Goal: Find specific page/section: Find specific page/section

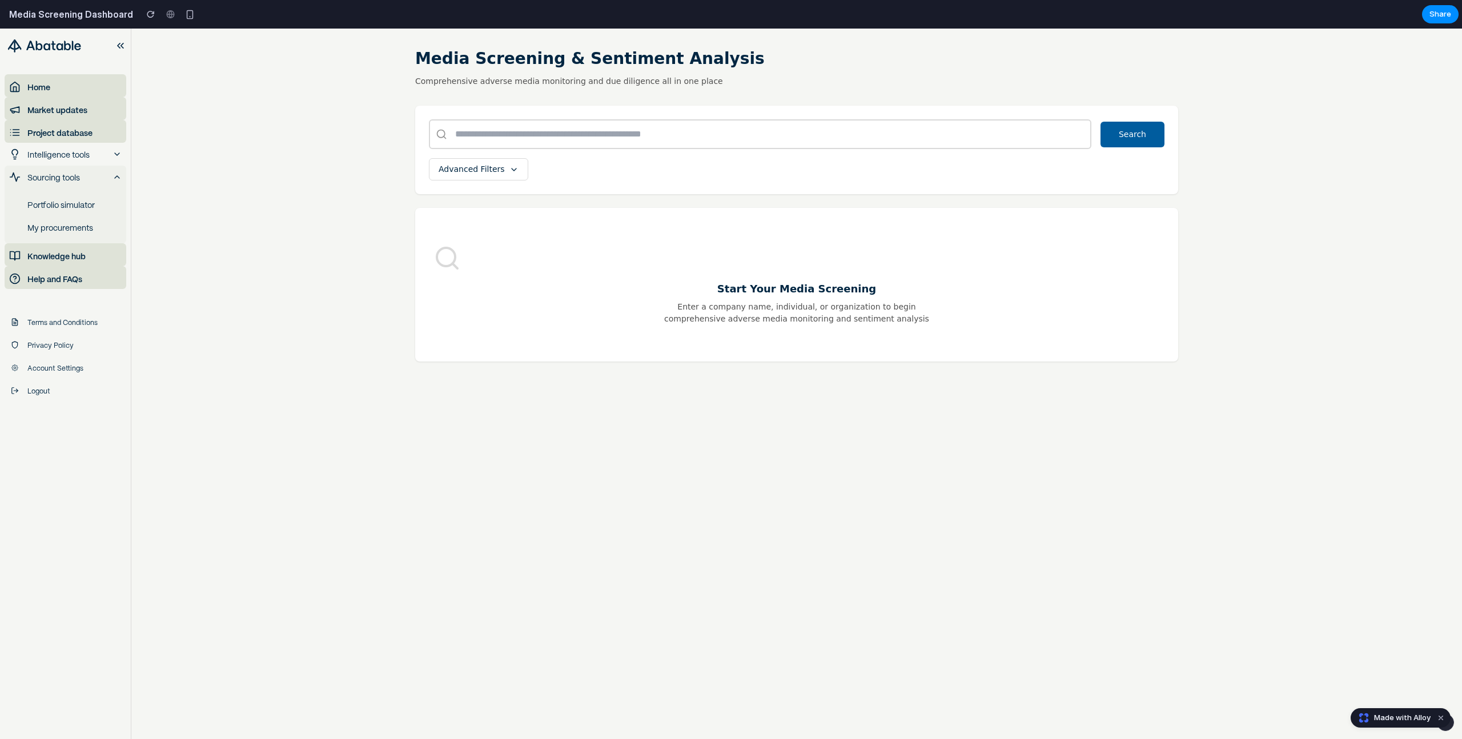
click at [508, 135] on input "text" at bounding box center [760, 134] width 663 height 30
click at [510, 165] on icon at bounding box center [514, 169] width 9 height 9
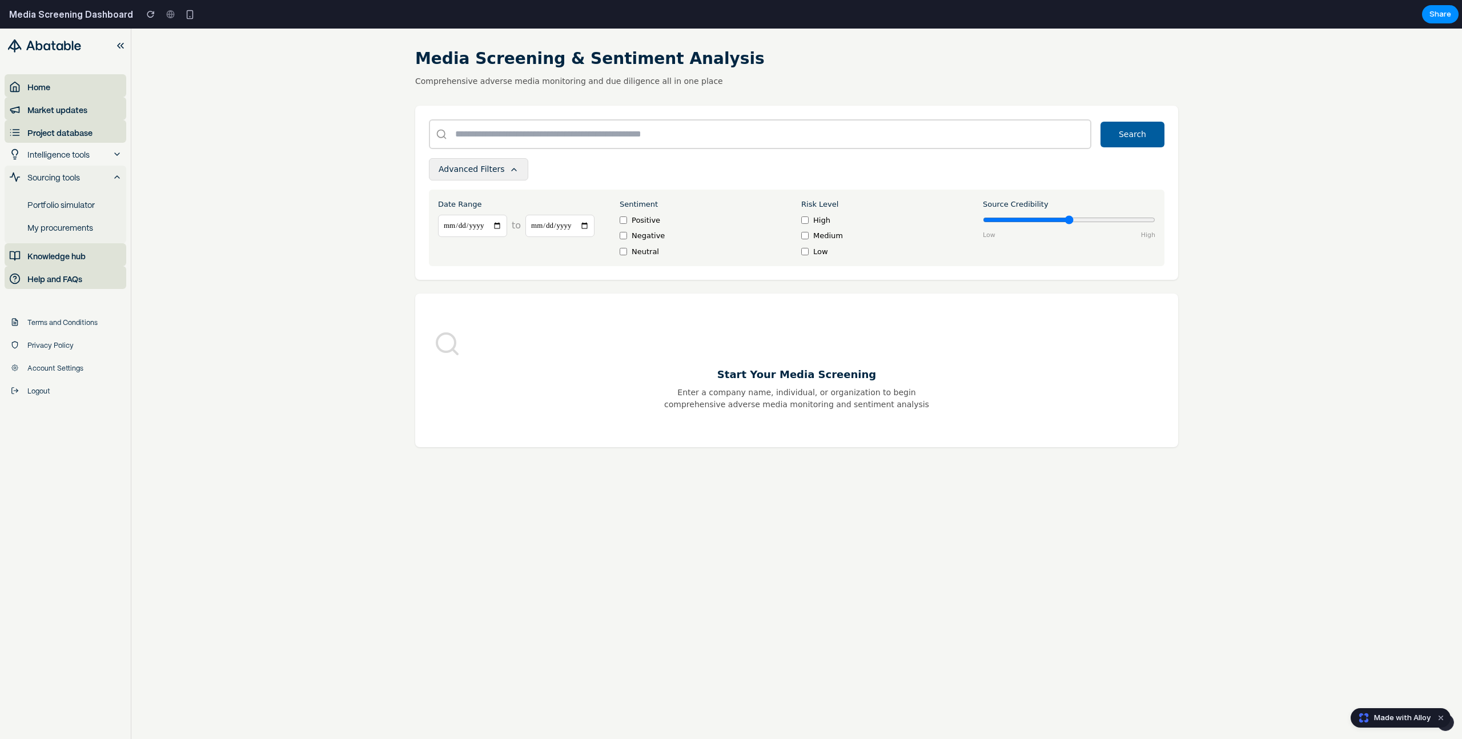
click at [510, 165] on icon at bounding box center [514, 169] width 9 height 9
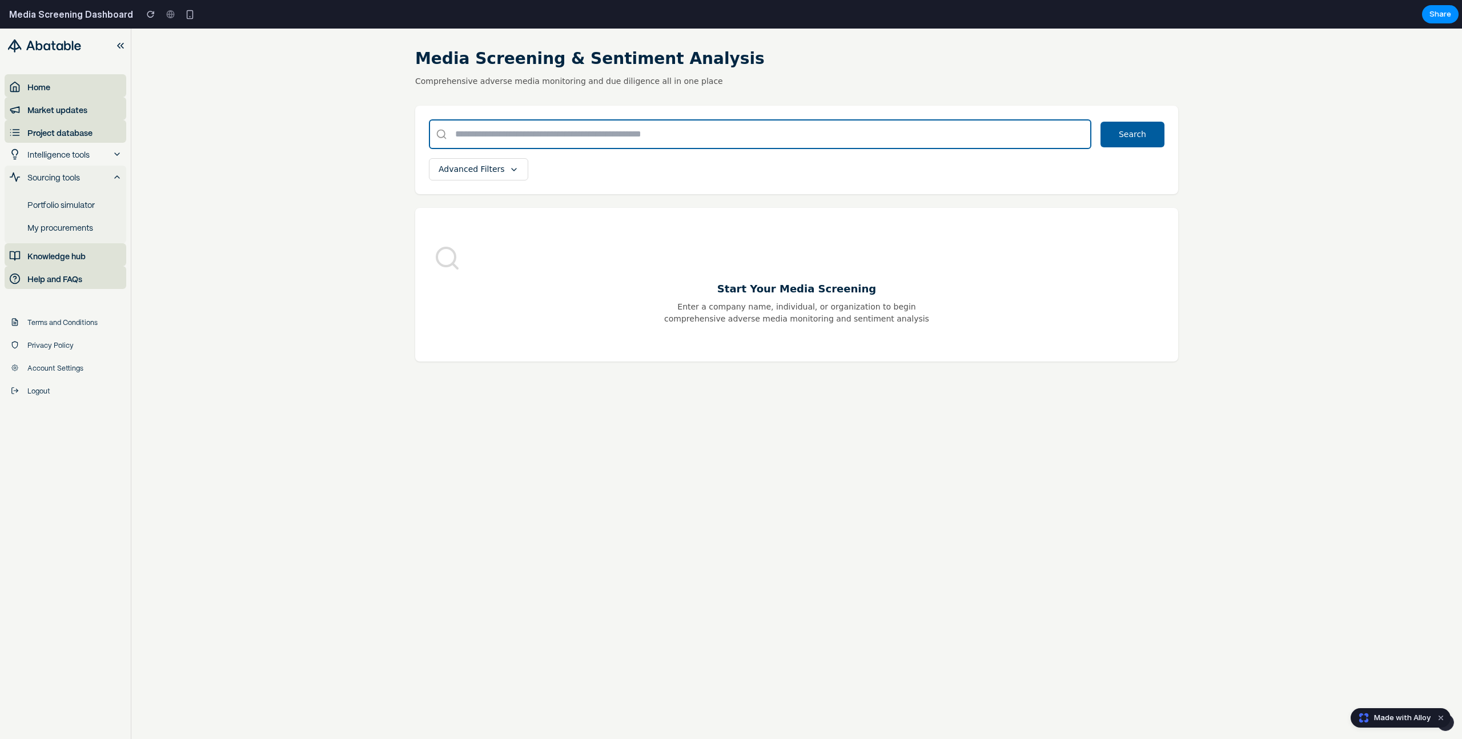
click at [564, 133] on input "text" at bounding box center [760, 134] width 663 height 30
click at [526, 137] on input "text" at bounding box center [760, 134] width 663 height 30
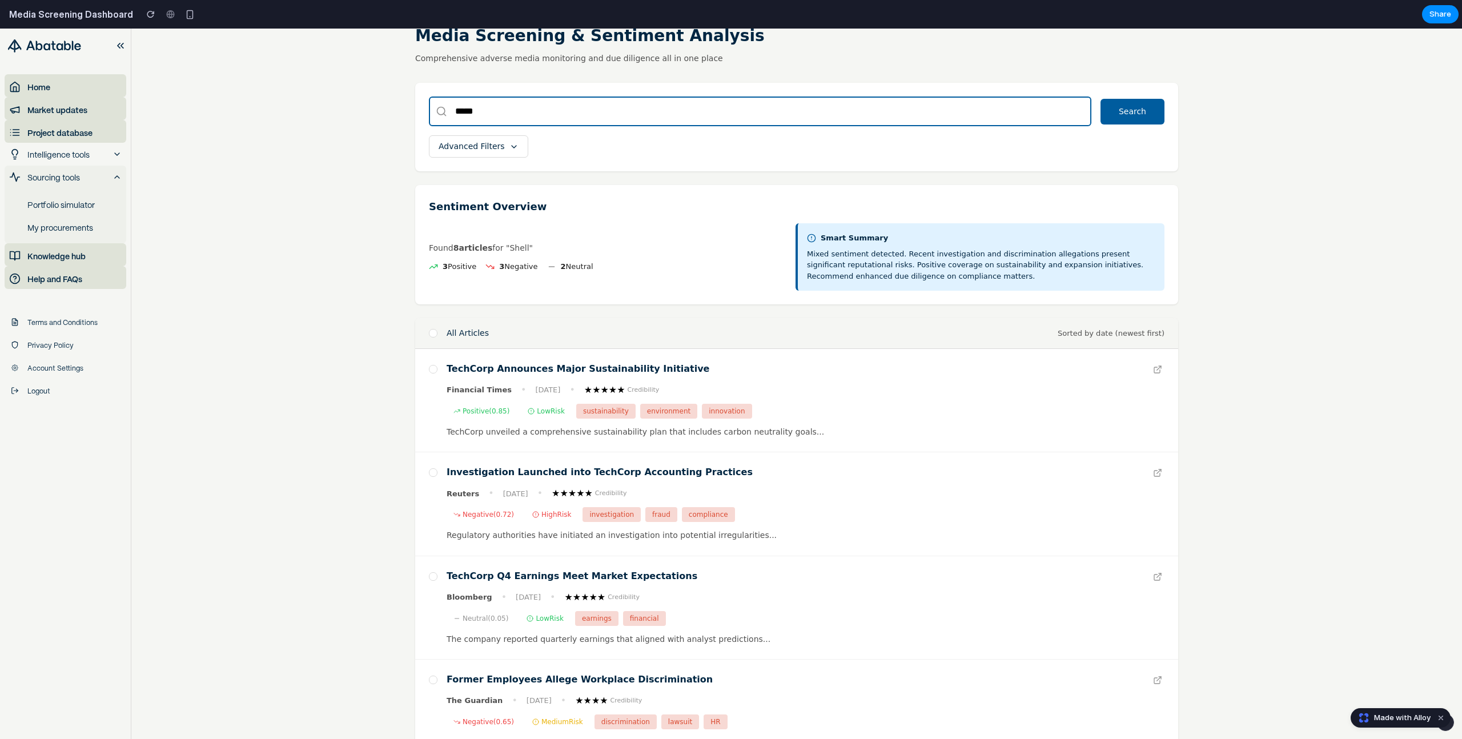
scroll to position [23, 0]
type input "*****"
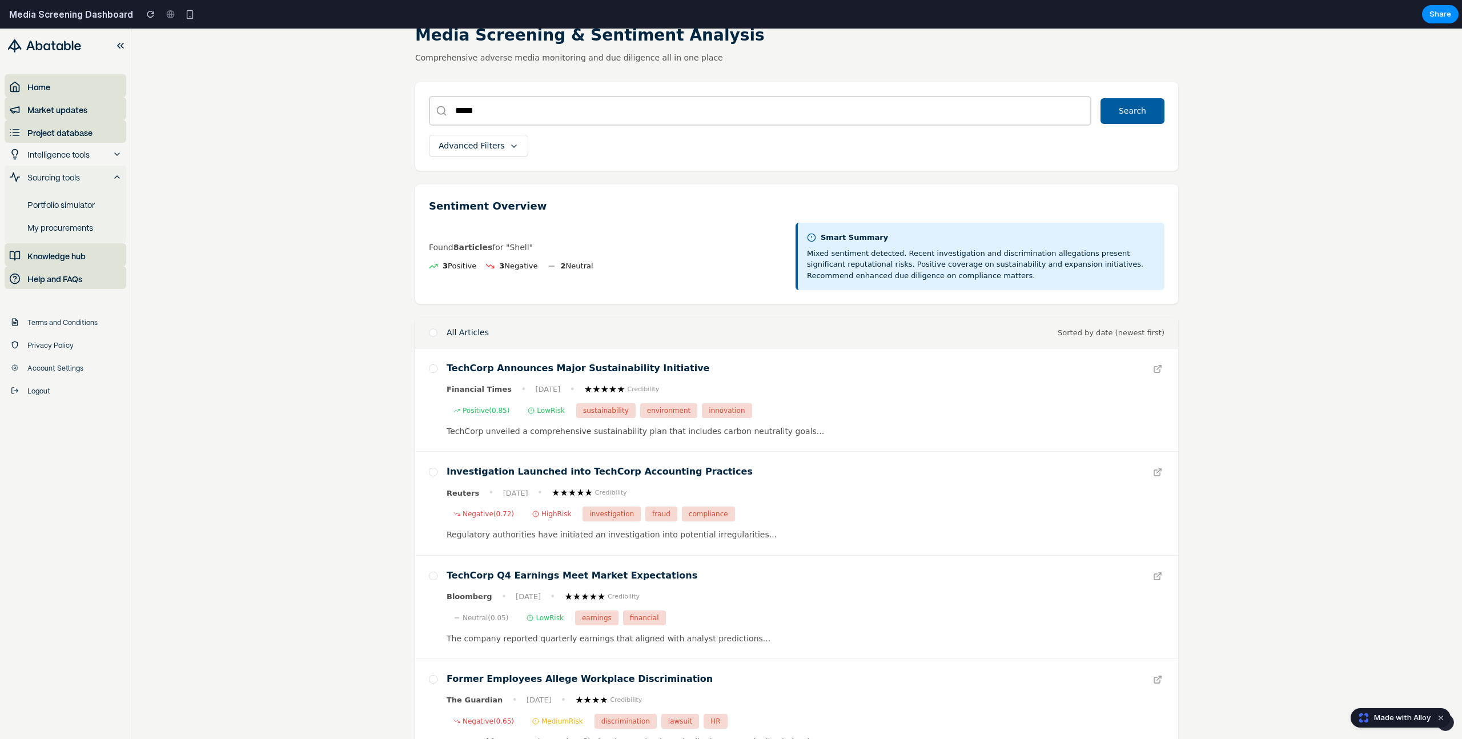
click at [434, 334] on div at bounding box center [433, 332] width 8 height 8
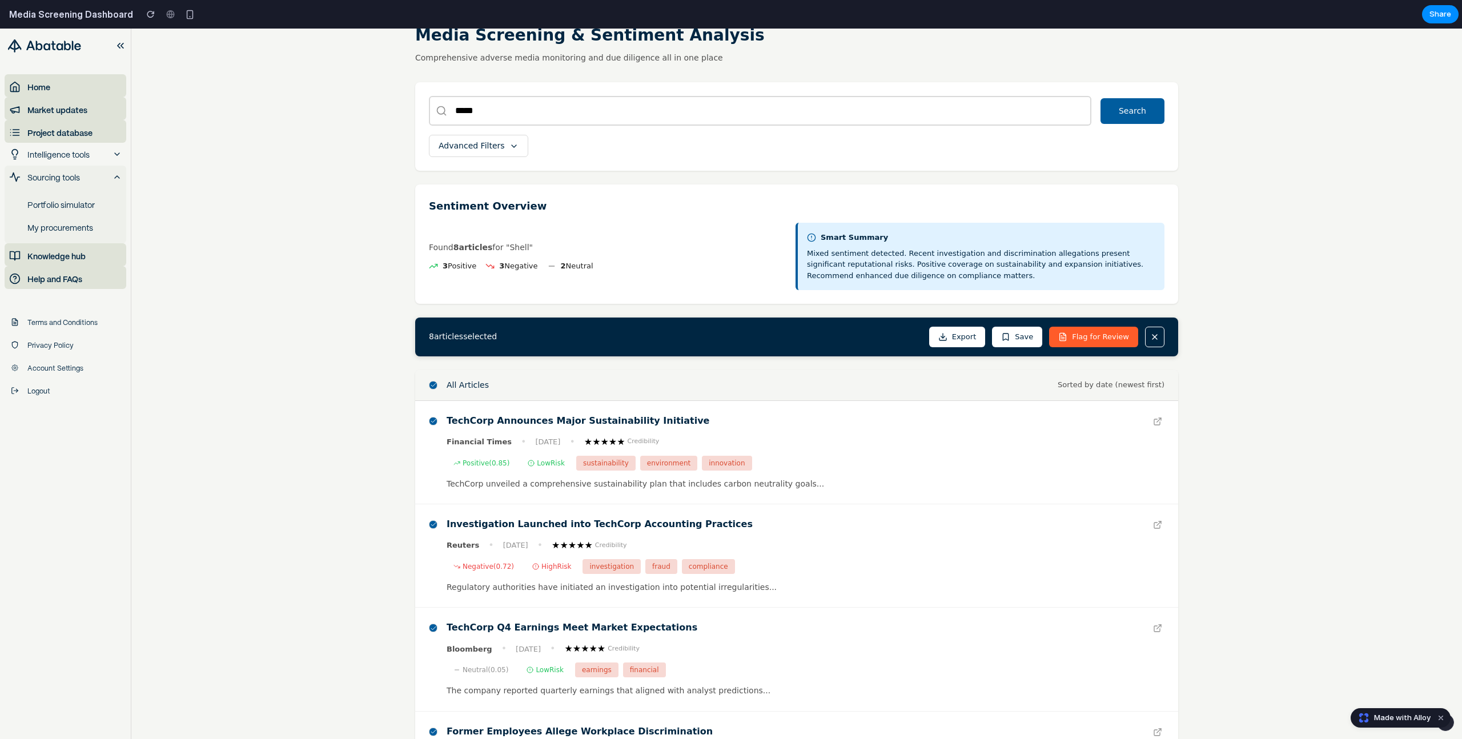
click at [1156, 338] on icon at bounding box center [1155, 337] width 5 height 5
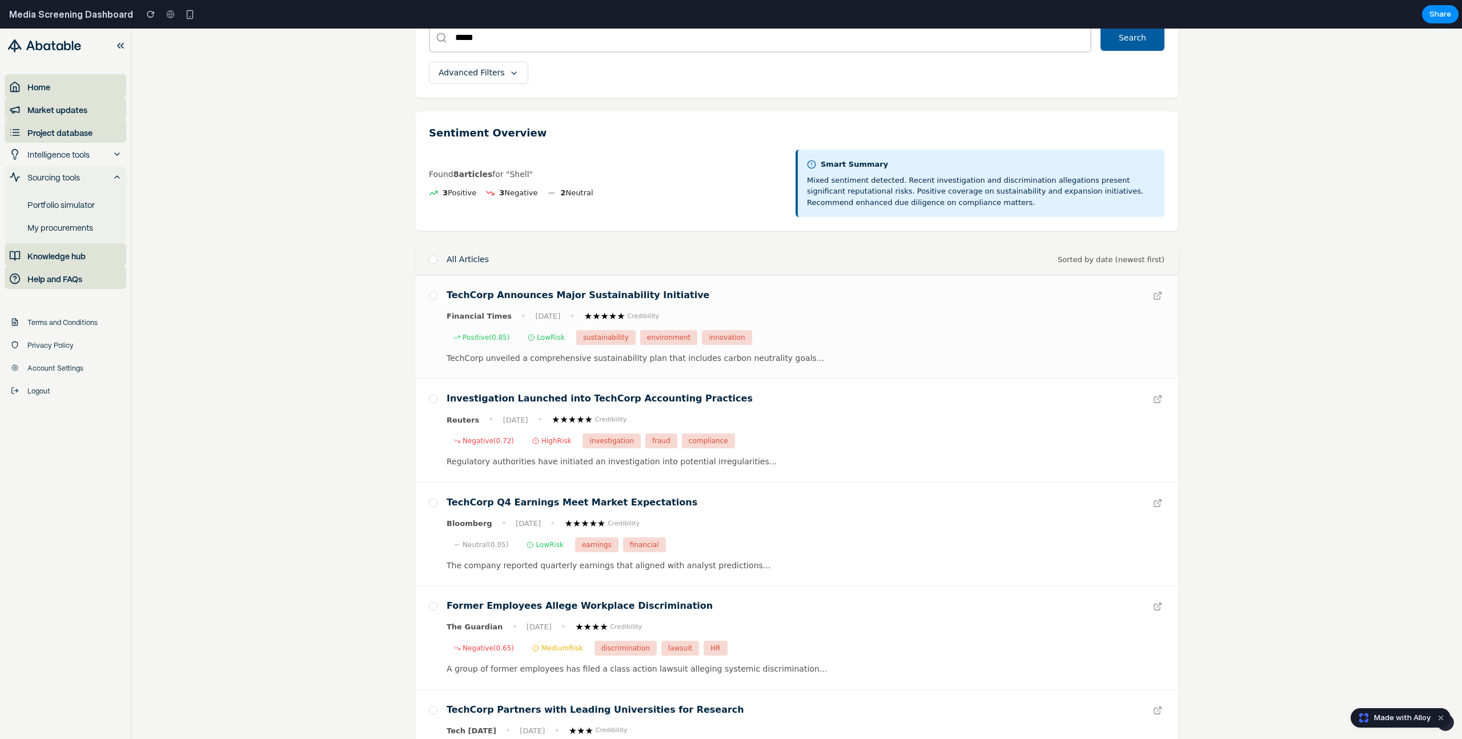
scroll to position [115, 0]
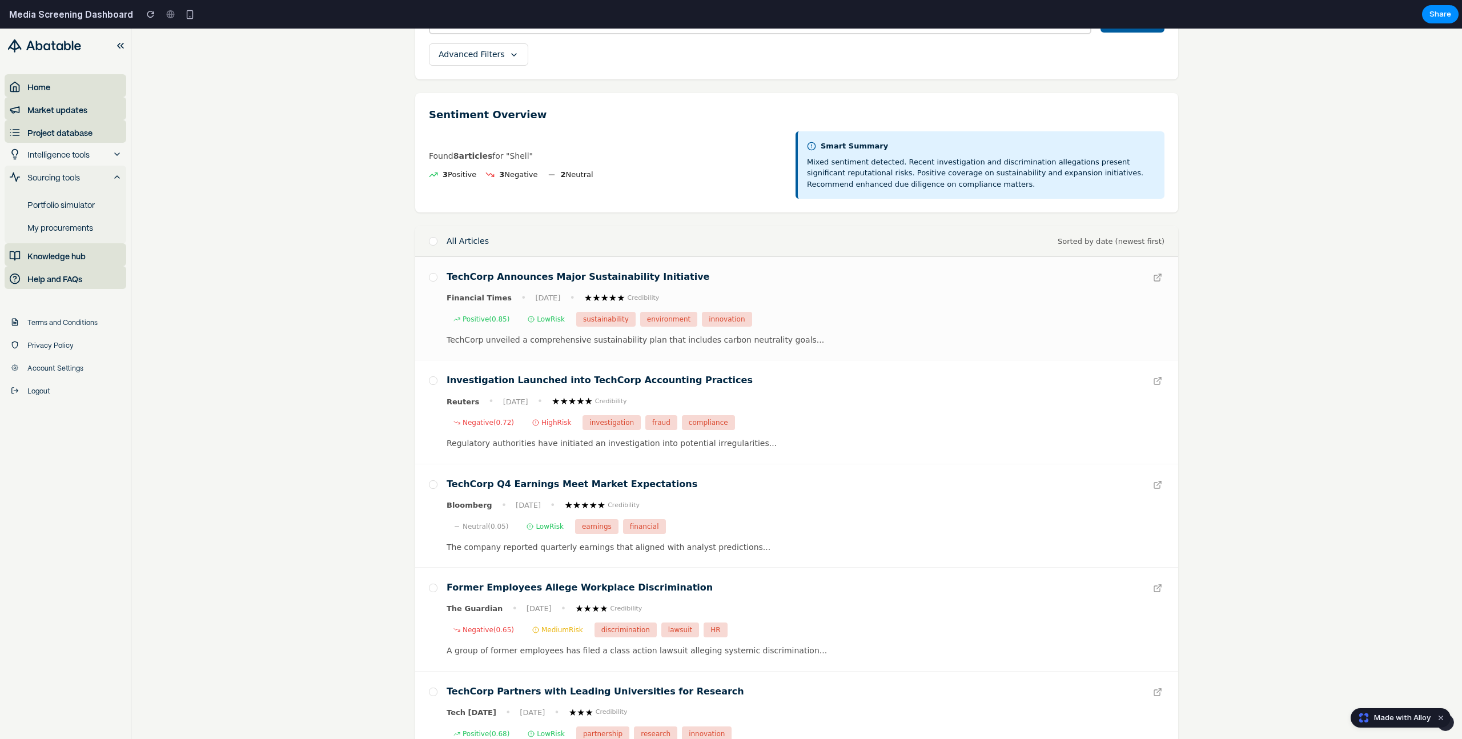
click at [433, 296] on div at bounding box center [433, 308] width 9 height 75
click at [1148, 278] on div "TechCorp Announces Major Sustainability Initiative" at bounding box center [806, 278] width 718 height 14
click at [1156, 276] on icon at bounding box center [1157, 277] width 9 height 9
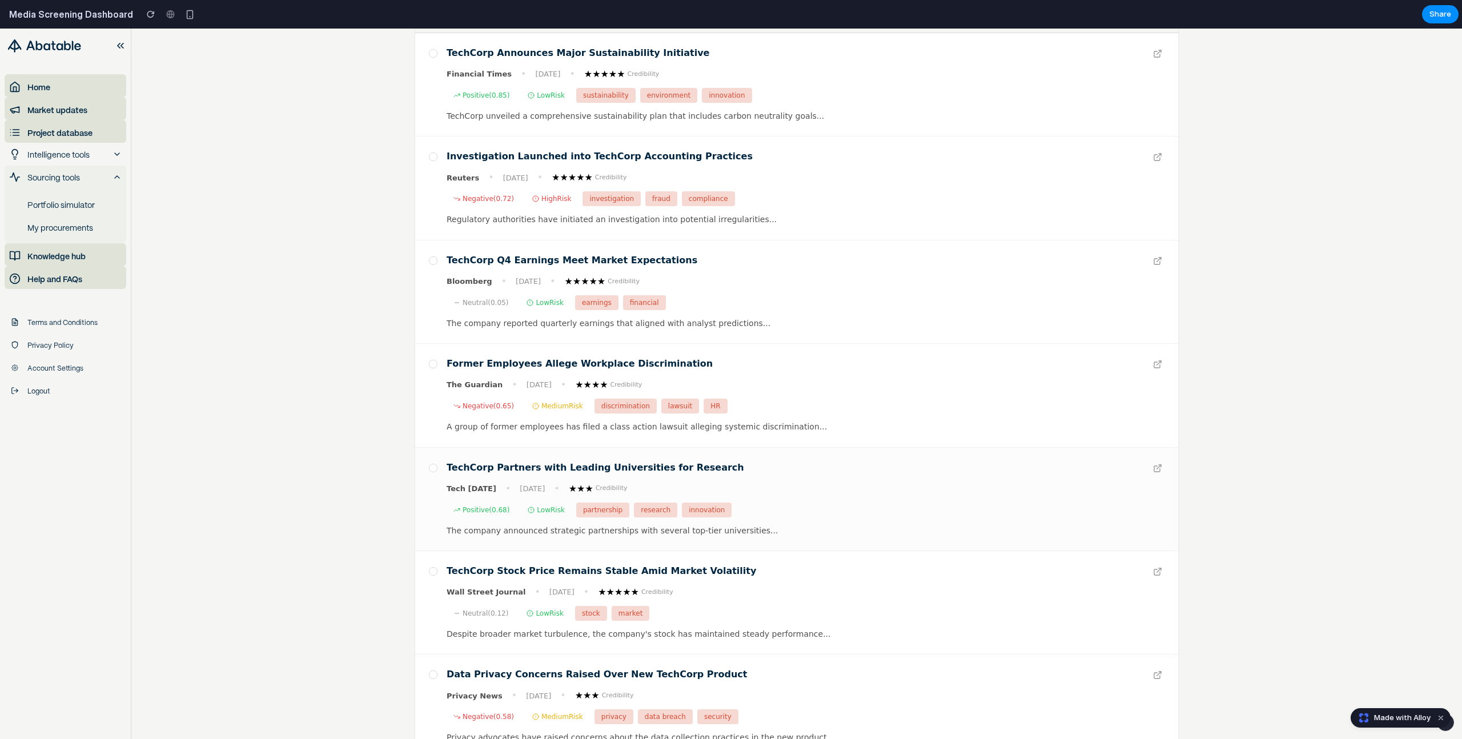
scroll to position [0, 0]
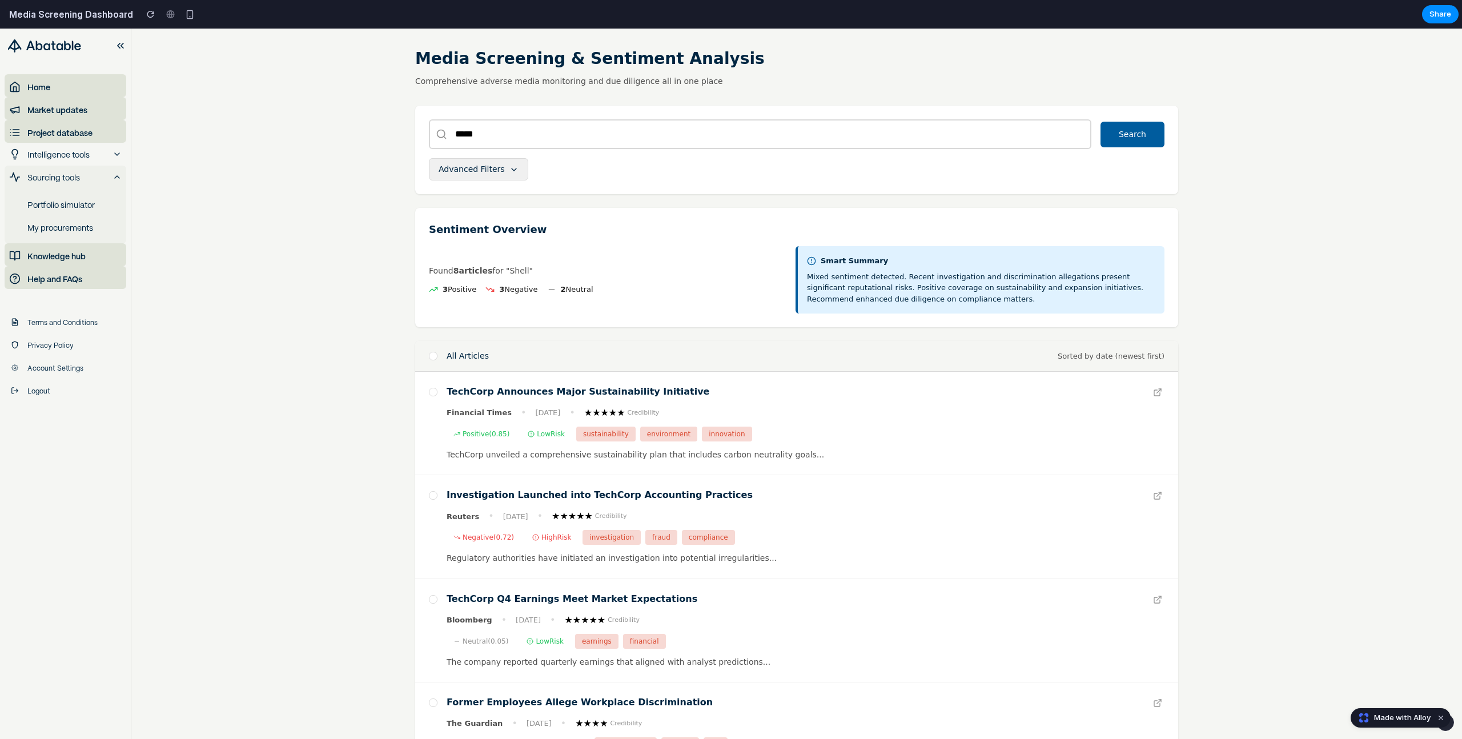
click at [487, 174] on span "Advanced Filters" at bounding box center [472, 169] width 66 height 12
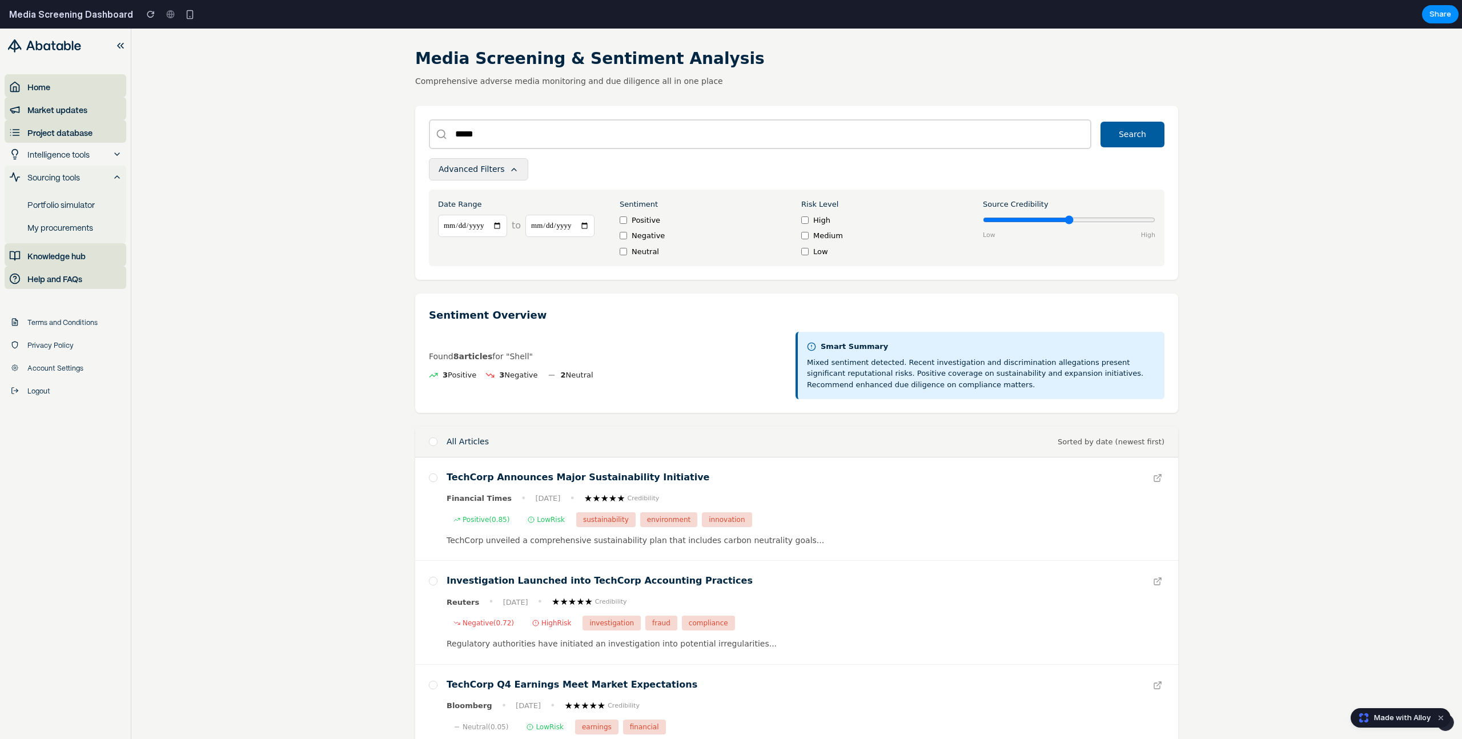
click at [503, 166] on button "Advanced Filters" at bounding box center [478, 169] width 99 height 22
